Goal: Task Accomplishment & Management: Use online tool/utility

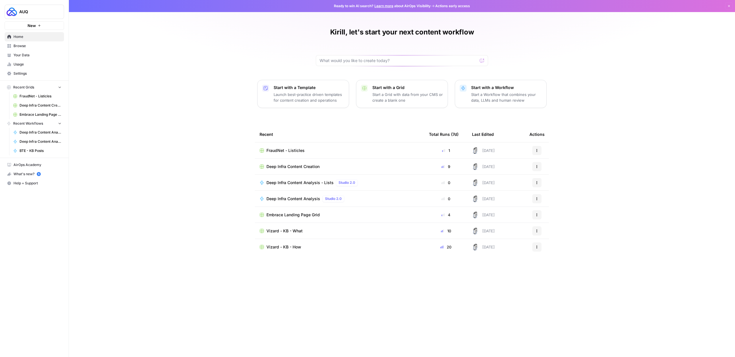
click at [33, 46] on span "Browse" at bounding box center [37, 45] width 48 height 5
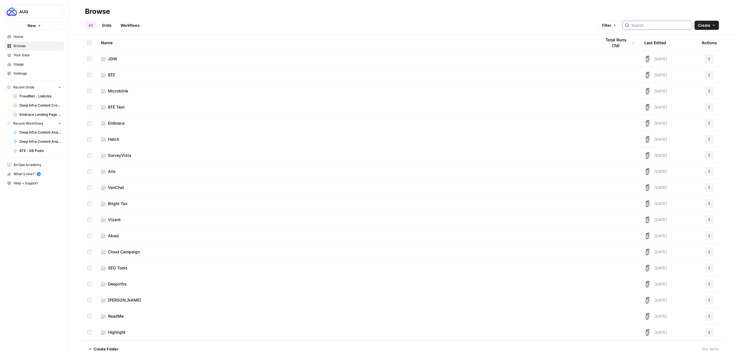
click at [672, 24] on input "search" at bounding box center [661, 25] width 58 height 6
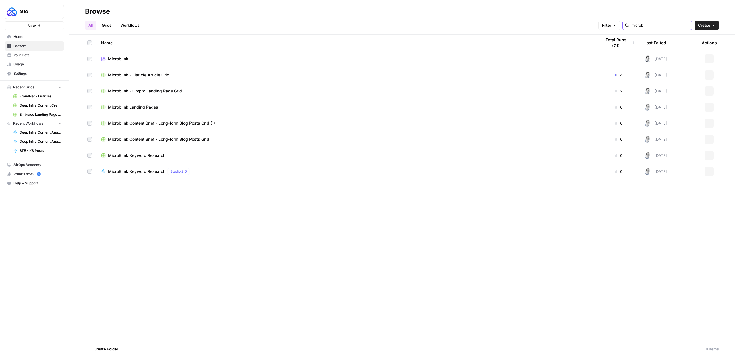
type input "microb"
click at [124, 108] on span "Microblink Landing Pages" at bounding box center [133, 107] width 50 height 6
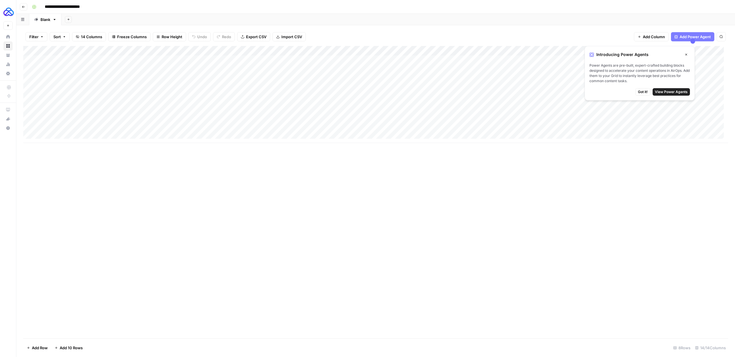
click at [457, 50] on div "Add Column" at bounding box center [375, 94] width 705 height 97
click at [467, 105] on span "Edit Workflow" at bounding box center [478, 107] width 50 height 6
click at [22, 8] on icon "button" at bounding box center [23, 6] width 3 height 3
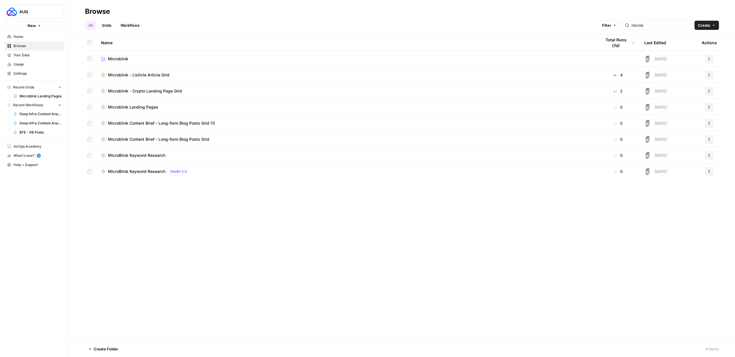
click at [167, 90] on span "Microblink - Crypto Landing Page Grid" at bounding box center [145, 91] width 74 height 6
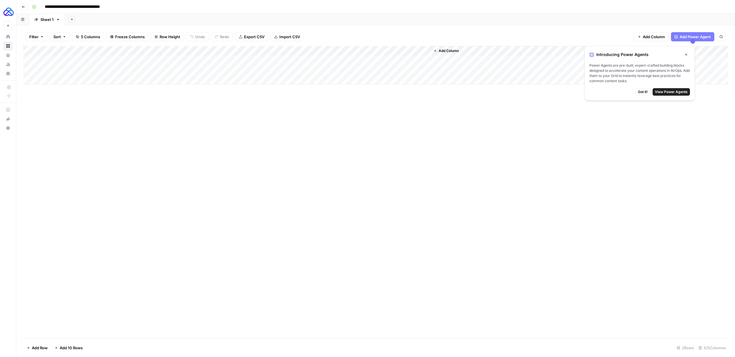
click at [270, 61] on div "Add Column" at bounding box center [375, 65] width 705 height 38
click at [185, 61] on div "Add Column" at bounding box center [375, 65] width 705 height 38
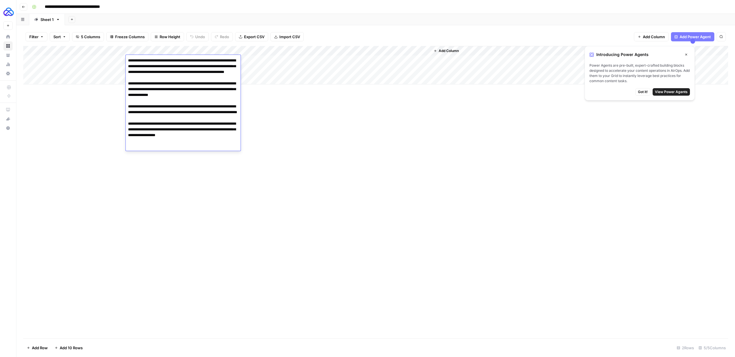
click at [307, 138] on div "Add Column" at bounding box center [375, 192] width 705 height 292
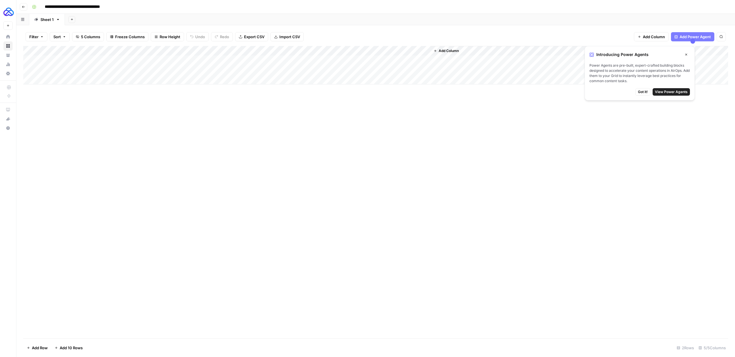
click at [331, 51] on div "Add Column" at bounding box center [375, 65] width 705 height 38
click at [319, 105] on span "Edit Workflow" at bounding box center [328, 107] width 50 height 6
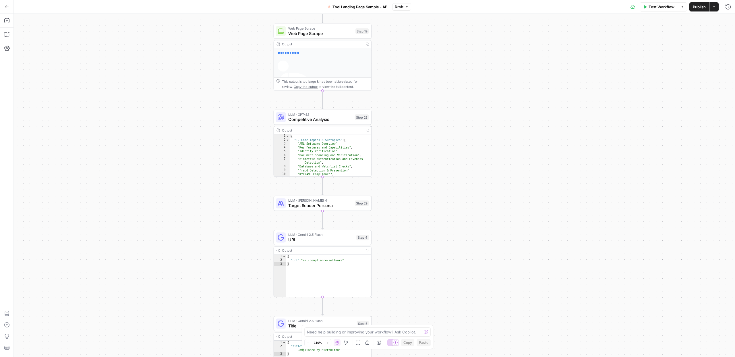
scroll to position [1, 0]
